Goal: Go to known website: Access a specific website the user already knows

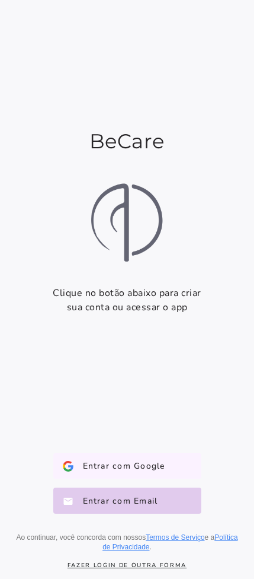
click at [157, 469] on span "Entrar com Google" at bounding box center [119, 466] width 92 height 12
